Goal: Task Accomplishment & Management: Manage account settings

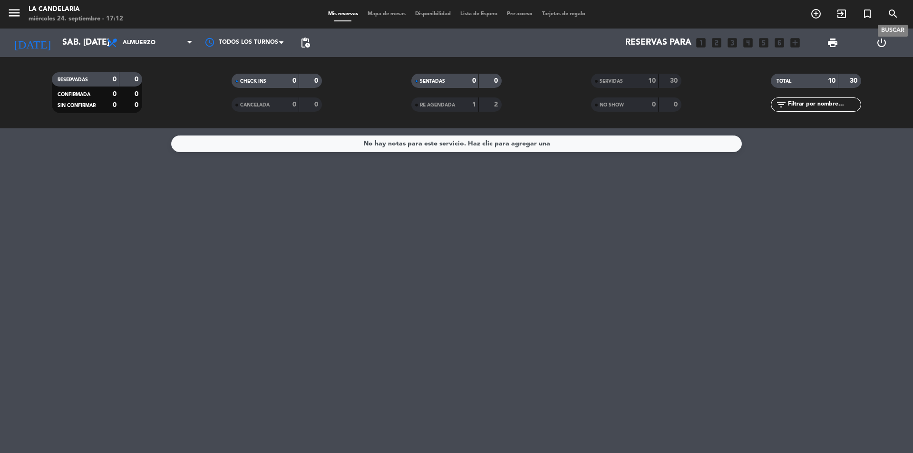
click at [632, 11] on icon "search" at bounding box center [892, 13] width 11 height 11
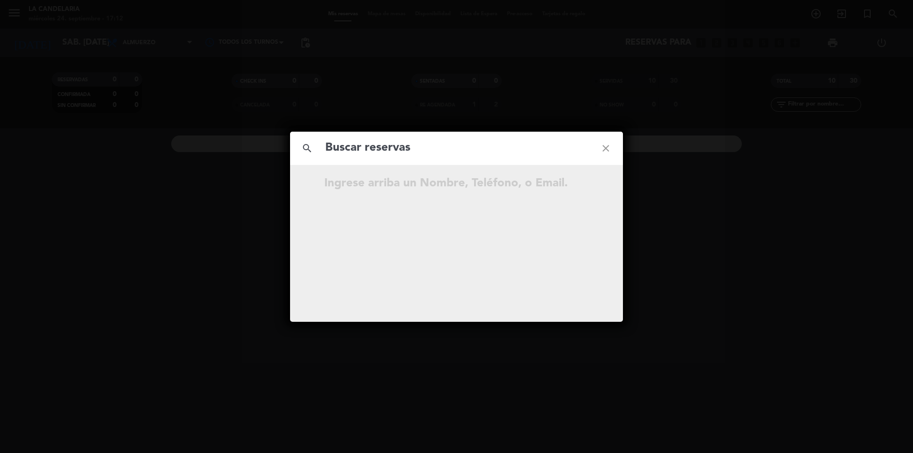
click at [489, 144] on input "text" at bounding box center [456, 147] width 264 height 19
type input "PTRmM2"
click at [581, 182] on icon "open_in_new" at bounding box center [581, 184] width 11 height 11
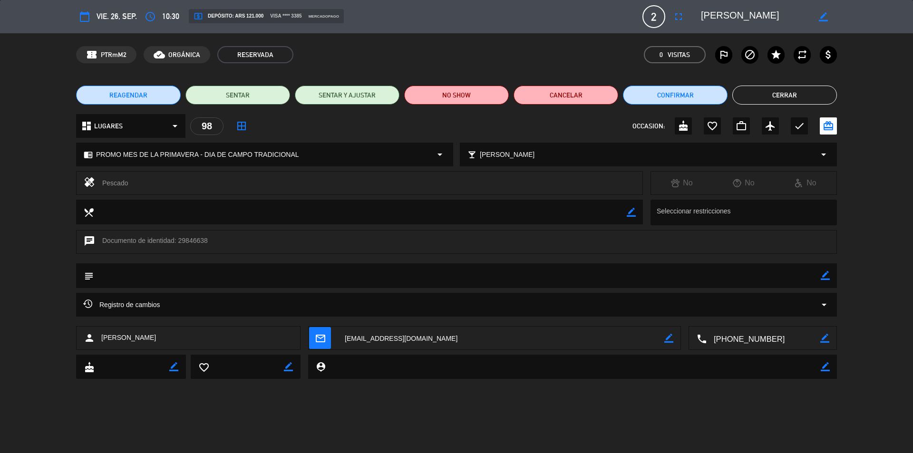
drag, startPoint x: 100, startPoint y: 338, endPoint x: 159, endPoint y: 338, distance: 59.0
click at [159, 291] on div "person [PERSON_NAME]" at bounding box center [188, 338] width 224 height 24
copy span "[PERSON_NAME]"
click at [384, 291] on textarea at bounding box center [501, 339] width 327 height 24
drag, startPoint x: 193, startPoint y: 247, endPoint x: 186, endPoint y: 244, distance: 7.5
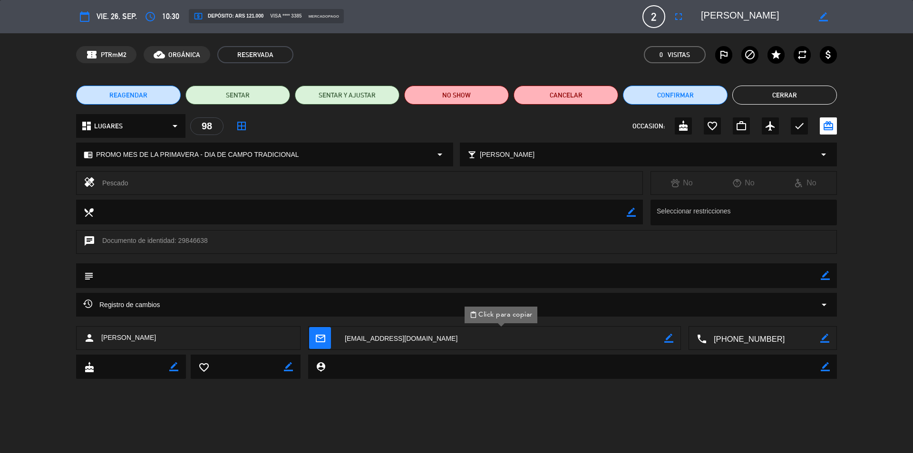
click at [193, 247] on div "chat Documento de identidad: 29846638" at bounding box center [456, 242] width 761 height 24
drag, startPoint x: 178, startPoint y: 241, endPoint x: 206, endPoint y: 241, distance: 28.1
click at [206, 241] on div "chat Documento de identidad: 29846638" at bounding box center [456, 242] width 761 height 24
copy div "29846638"
click at [632, 278] on icon "border_color" at bounding box center [825, 275] width 9 height 9
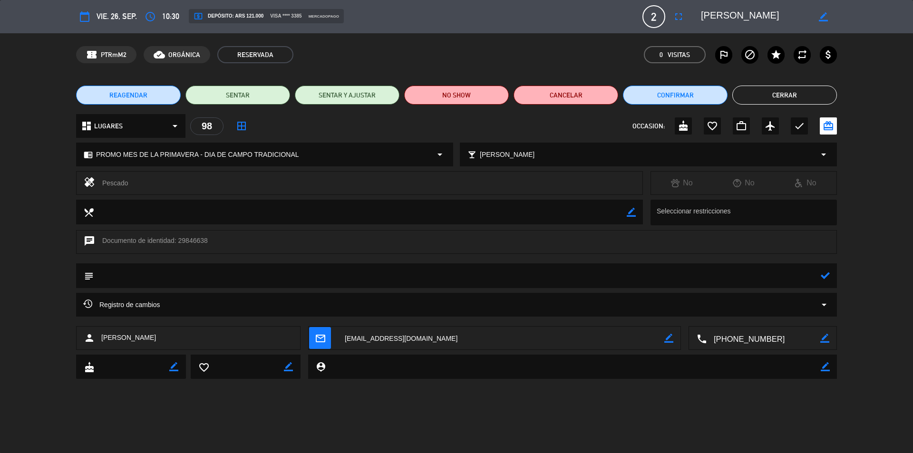
click at [232, 280] on textarea at bounding box center [457, 275] width 727 height 24
paste textarea "B 0007-00006290"
type textarea "B 0007-00006290"
click at [632, 276] on icon at bounding box center [825, 275] width 9 height 9
click at [632, 96] on button "Confirmar" at bounding box center [675, 95] width 105 height 19
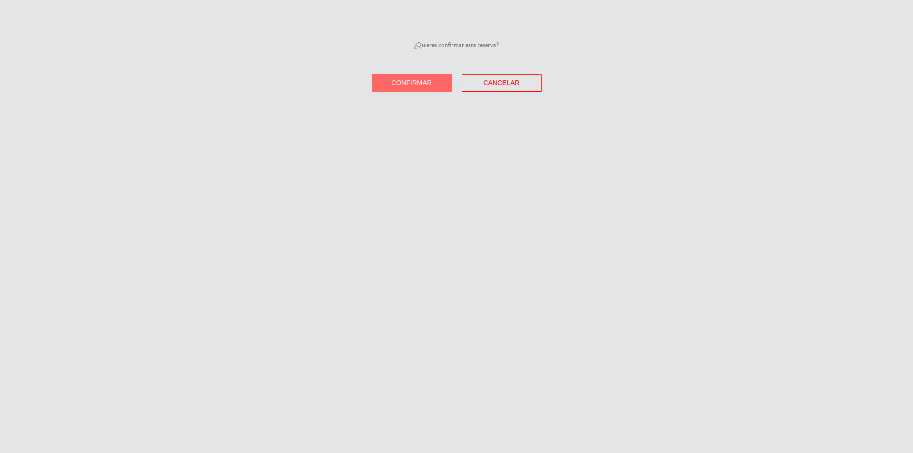
click at [396, 79] on span "Confirmar" at bounding box center [411, 83] width 40 height 8
